Goal: Task Accomplishment & Management: Use online tool/utility

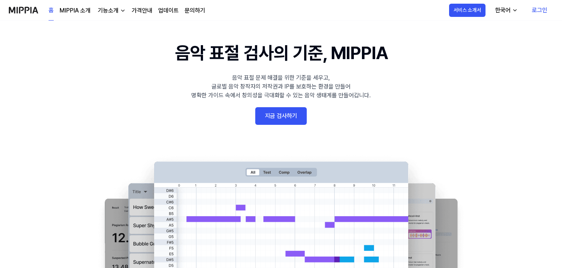
scroll to position [10, 0]
click at [277, 109] on link "지금 검사하기" at bounding box center [280, 116] width 51 height 18
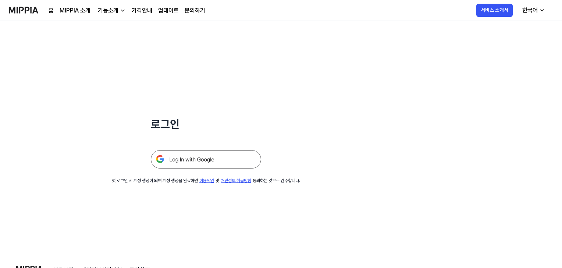
click at [219, 162] on img at bounding box center [206, 159] width 110 height 18
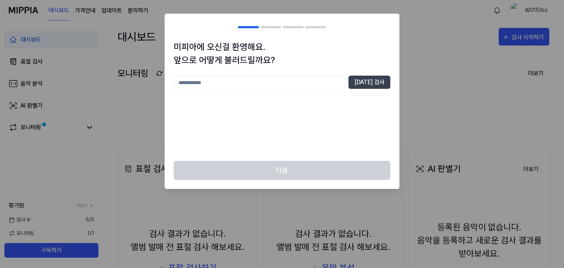
click at [280, 79] on input "text" at bounding box center [260, 83] width 172 height 15
click at [359, 77] on button "[DATE] 검사" at bounding box center [370, 82] width 42 height 13
click at [300, 87] on input "*" at bounding box center [260, 83] width 172 height 15
type input "**"
click at [370, 87] on button "[DATE] 검사" at bounding box center [370, 82] width 42 height 13
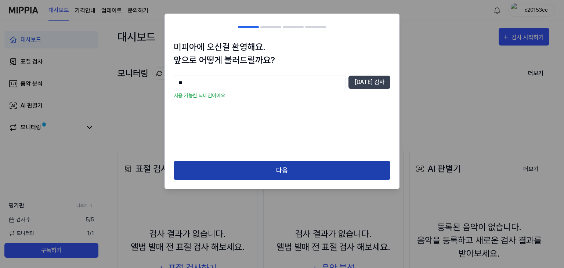
click at [319, 169] on button "다음" at bounding box center [282, 170] width 217 height 19
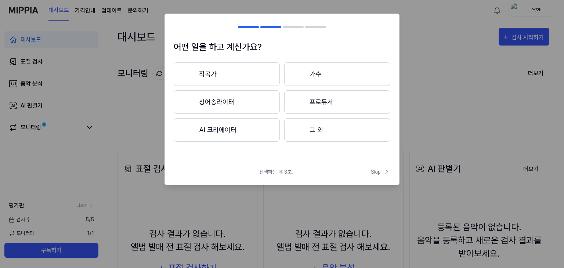
click at [321, 132] on button "그 외" at bounding box center [337, 130] width 106 height 24
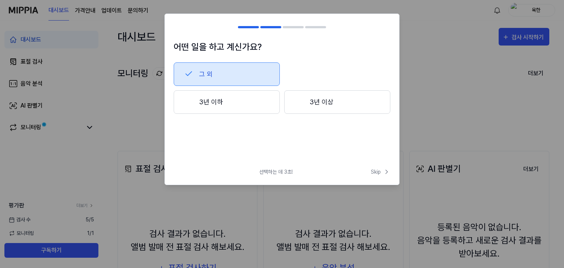
click at [315, 101] on button "3년 이상" at bounding box center [337, 102] width 106 height 24
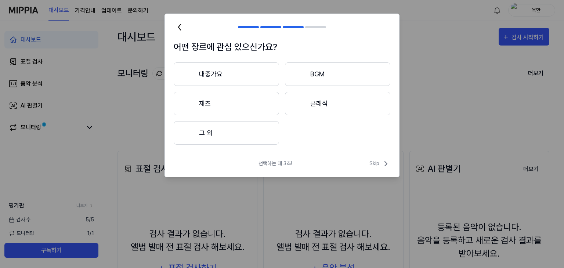
click at [245, 72] on button "대중가요" at bounding box center [226, 74] width 105 height 24
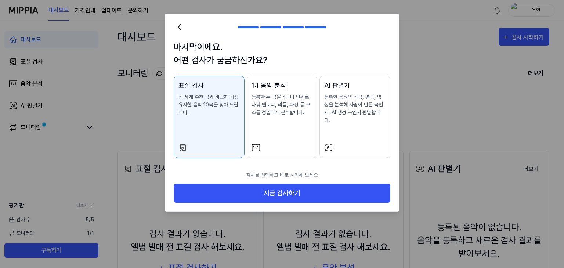
click at [226, 132] on button "표절 검사 전 세계 수천 곡과 비교해 가장 유사한 음악 10곡을 찾아 드립니다." at bounding box center [209, 117] width 71 height 83
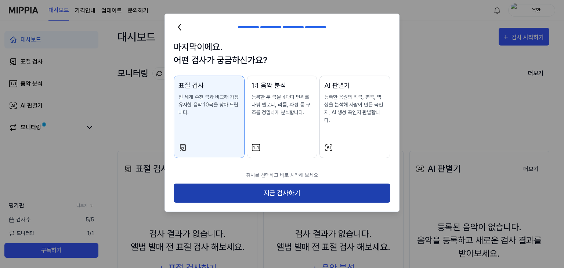
click at [290, 197] on button "지금 검사하기" at bounding box center [282, 193] width 217 height 19
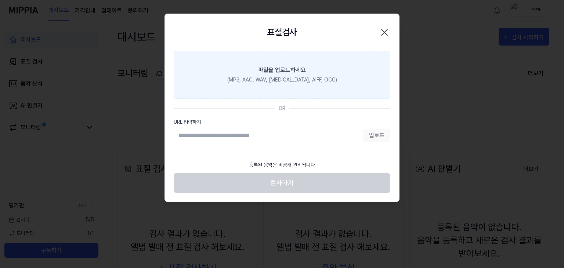
click at [296, 83] on div "(MP3, AAC, WAV, [MEDICAL_DATA], AIFF, OGG)" at bounding box center [282, 80] width 110 height 8
click at [0, 0] on input "파일을 업로드하세요 (MP3, AAC, WAV, [MEDICAL_DATA], AIFF, OGG)" at bounding box center [0, 0] width 0 height 0
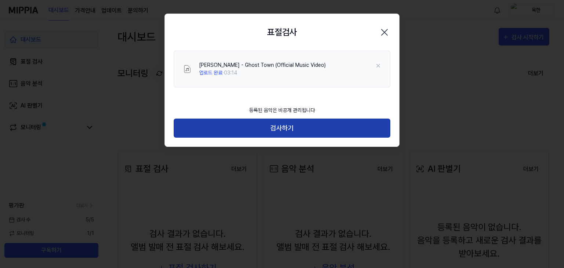
click at [330, 135] on button "검사하기" at bounding box center [282, 128] width 217 height 19
